Goal: Task Accomplishment & Management: Manage account settings

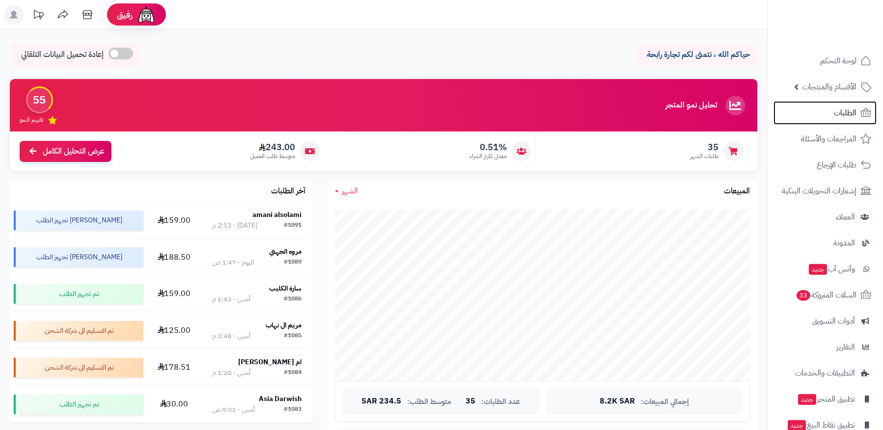
click at [810, 112] on link "الطلبات" at bounding box center [825, 113] width 103 height 24
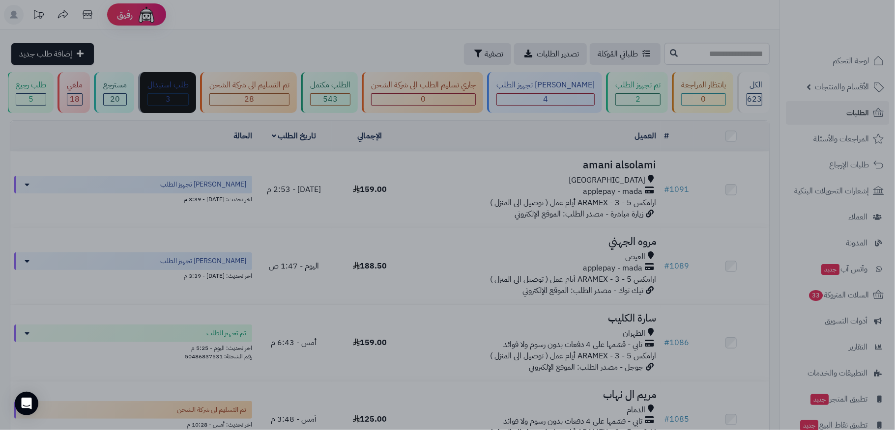
click at [488, 353] on div at bounding box center [447, 215] width 895 height 430
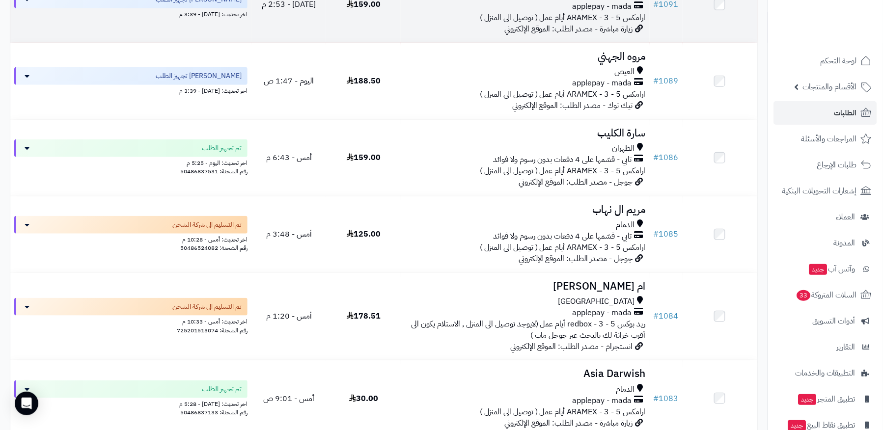
scroll to position [458, 0]
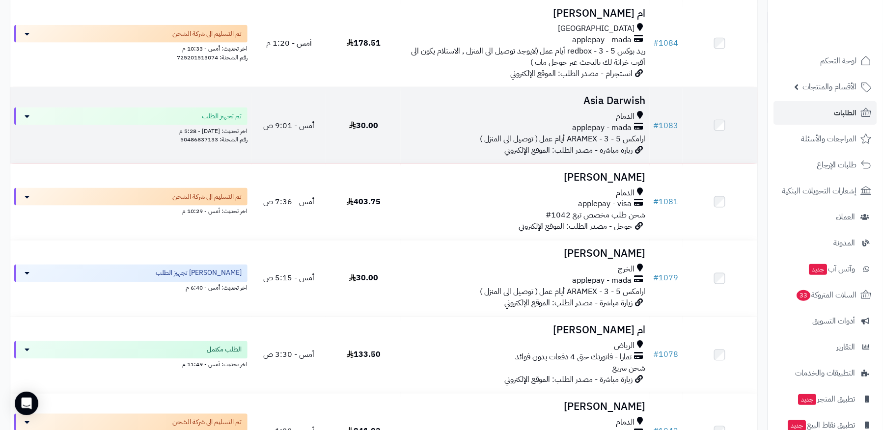
click at [558, 105] on h3 "Asia Darwish" at bounding box center [525, 100] width 241 height 11
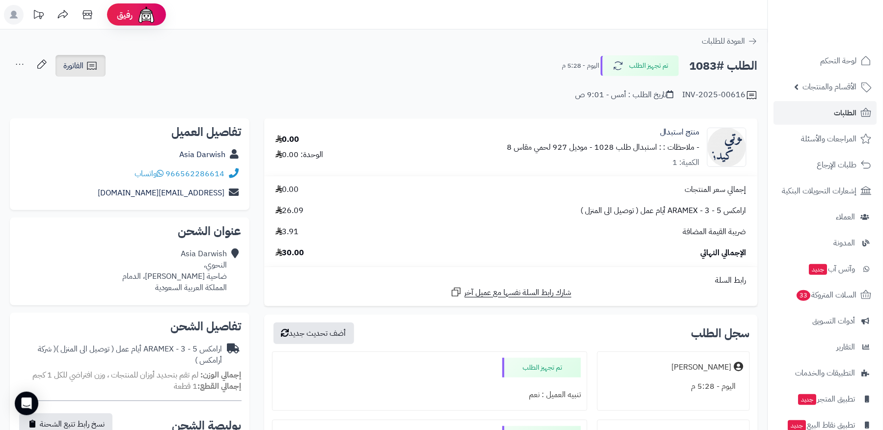
click at [97, 66] on icon at bounding box center [92, 66] width 12 height 12
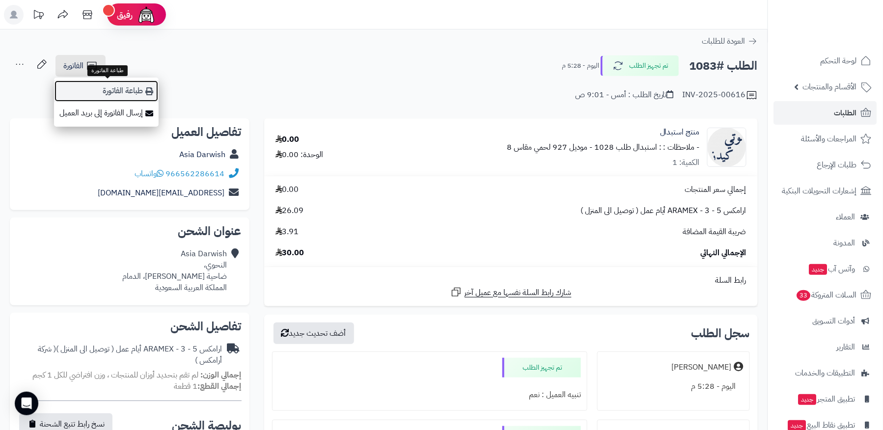
click at [114, 95] on link "طباعة الفاتورة" at bounding box center [106, 91] width 105 height 22
